Goal: Book appointment/travel/reservation

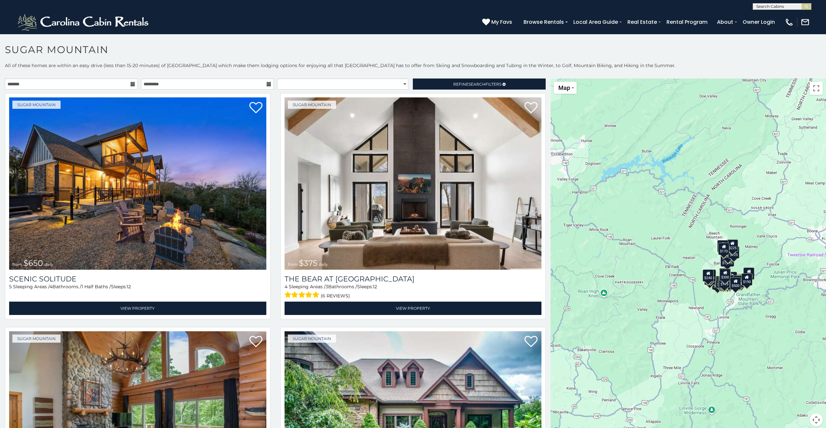
click at [133, 84] on icon at bounding box center [133, 84] width 5 height 5
click at [88, 80] on input "text" at bounding box center [71, 83] width 133 height 11
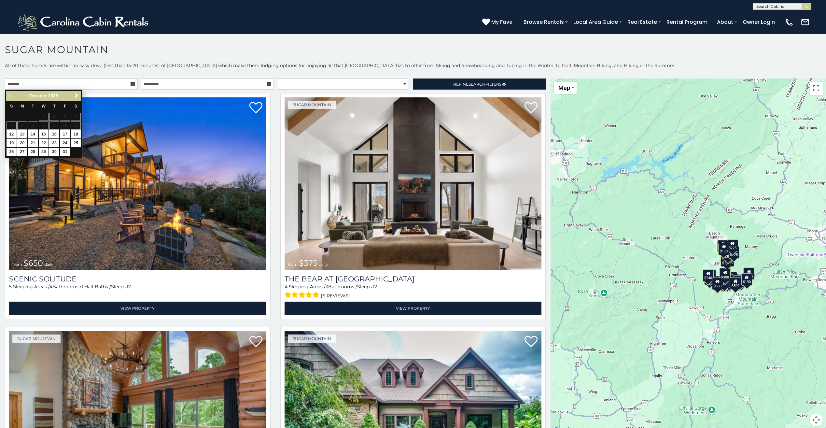
click at [78, 127] on table "S M T W T F S 1 2 3 4 5 6 7 8 9 10 11 12 13 14 15 16 17 18 19 20 21 22 23 24 25…" at bounding box center [43, 129] width 75 height 56
click at [78, 126] on table "S M T W T F S 1 2 3 4 5 6 7 8 9 10 11 12 13 14 15 16 17 18 19 20 21 22 23 24 25…" at bounding box center [43, 129] width 75 height 56
click at [232, 53] on h1 "Sugar Mountain" at bounding box center [413, 53] width 826 height 19
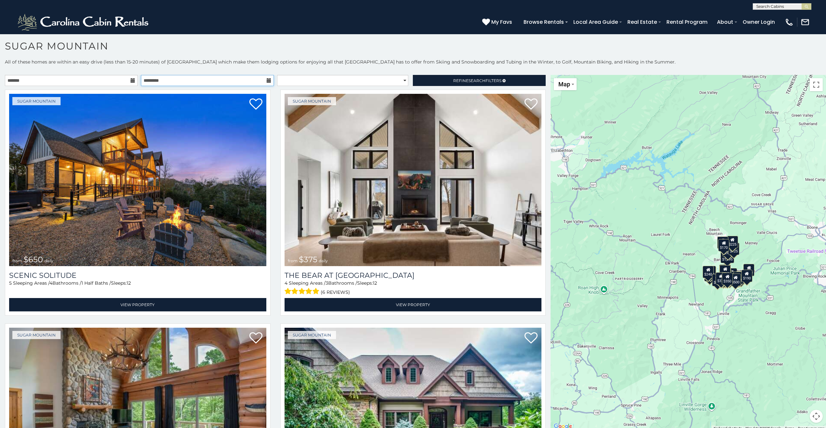
click at [230, 77] on input "text" at bounding box center [207, 80] width 133 height 11
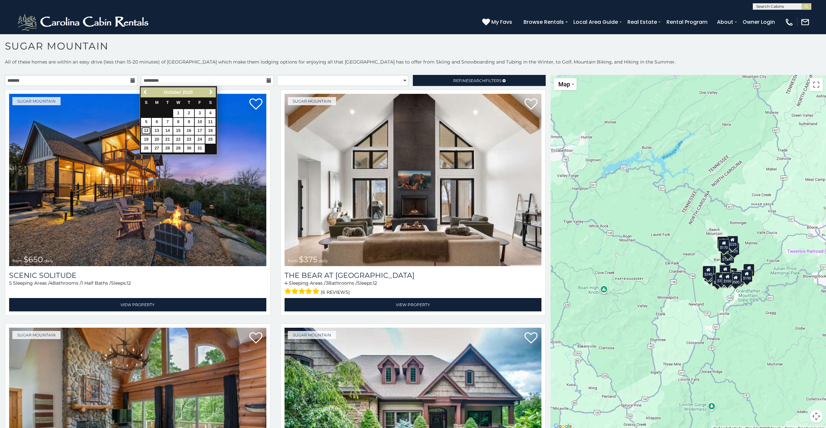
click at [146, 130] on link "12" at bounding box center [146, 131] width 10 height 8
type input "**********"
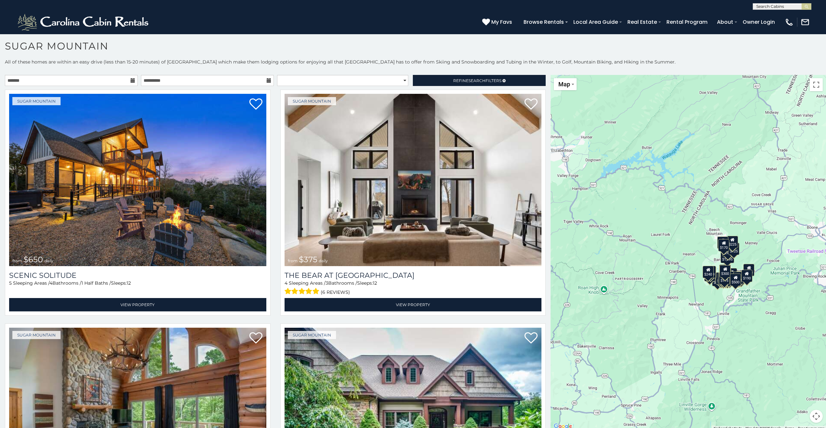
click at [132, 80] on icon at bounding box center [133, 80] width 5 height 5
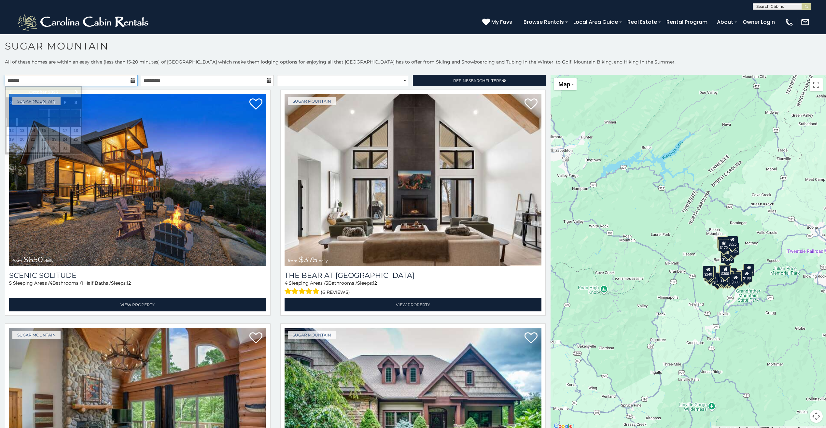
click at [117, 80] on input "text" at bounding box center [71, 80] width 133 height 11
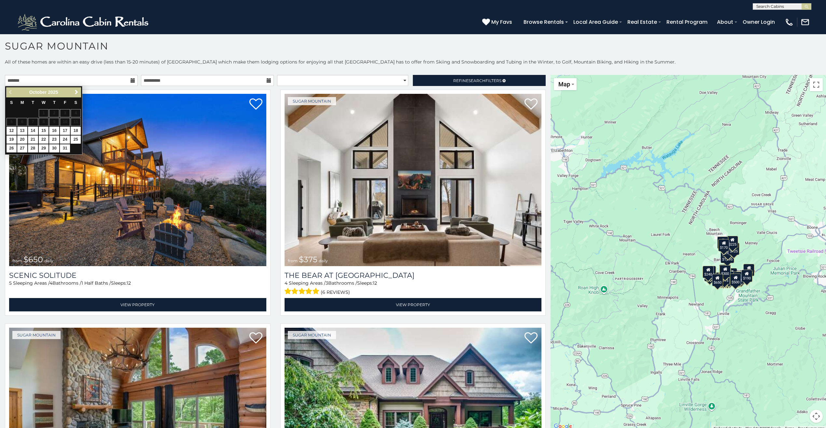
click at [78, 119] on table "S M T W T F S 1 2 3 4 5 6 7 8 9 10 11 12 13 14 15 16 17 18 19 20 21 22 23 24 25…" at bounding box center [43, 125] width 75 height 56
click at [77, 120] on table "S M T W T F S 1 2 3 4 5 6 7 8 9 10 11 12 13 14 15 16 17 18 19 20 21 22 23 24 25…" at bounding box center [43, 125] width 75 height 56
click at [530, 42] on h1 "Sugar Mountain" at bounding box center [413, 49] width 826 height 19
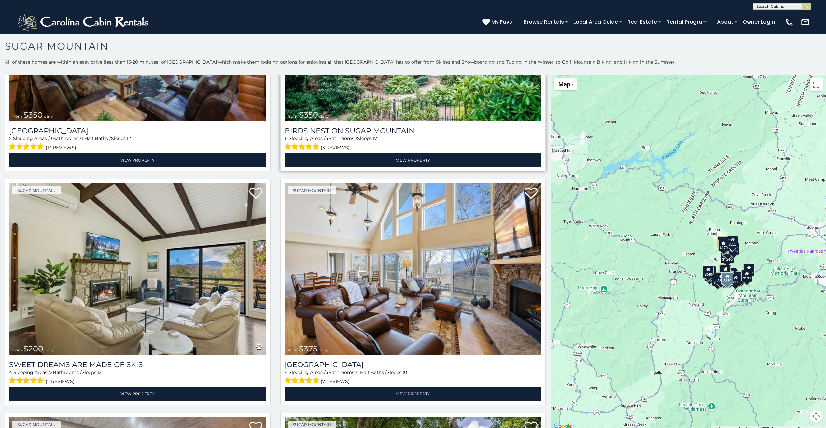
scroll to position [391, 0]
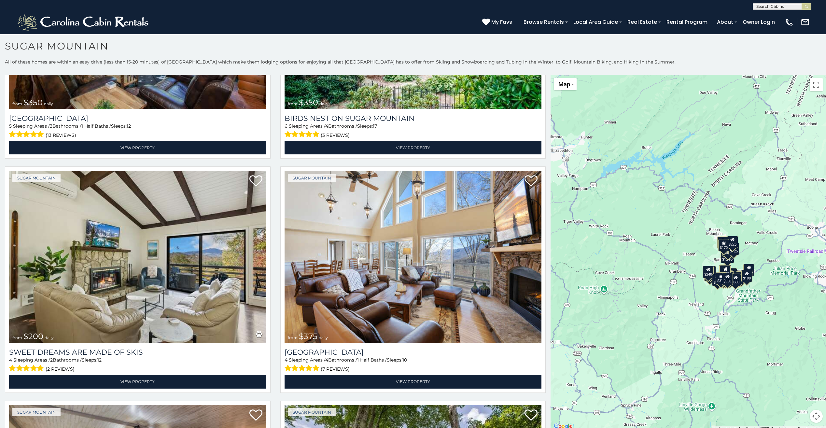
click at [732, 243] on div "$225" at bounding box center [732, 242] width 11 height 12
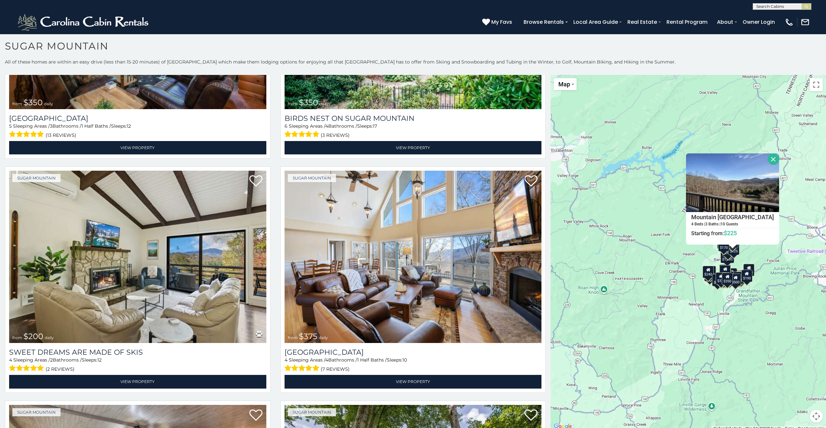
click at [707, 275] on div "$240" at bounding box center [708, 272] width 11 height 12
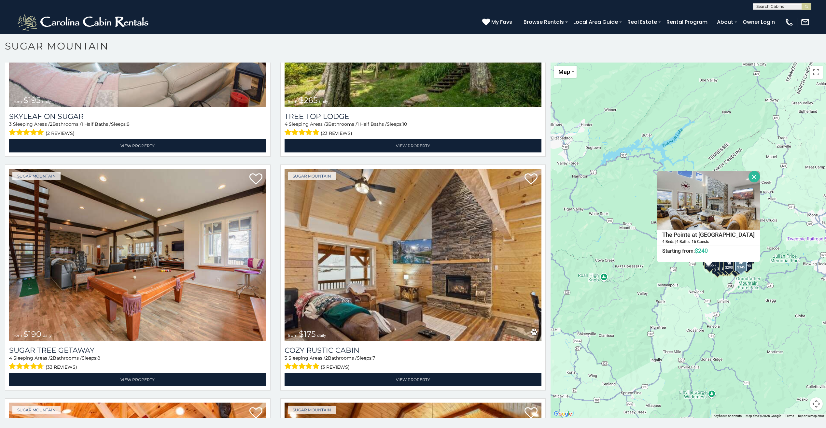
scroll to position [814, 0]
